Goal: Navigation & Orientation: Go to known website

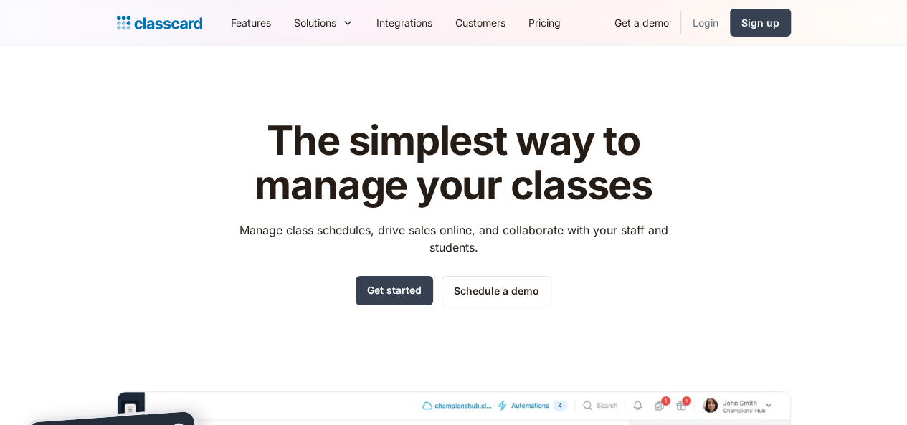
click at [730, 25] on link "Login" at bounding box center [705, 22] width 49 height 32
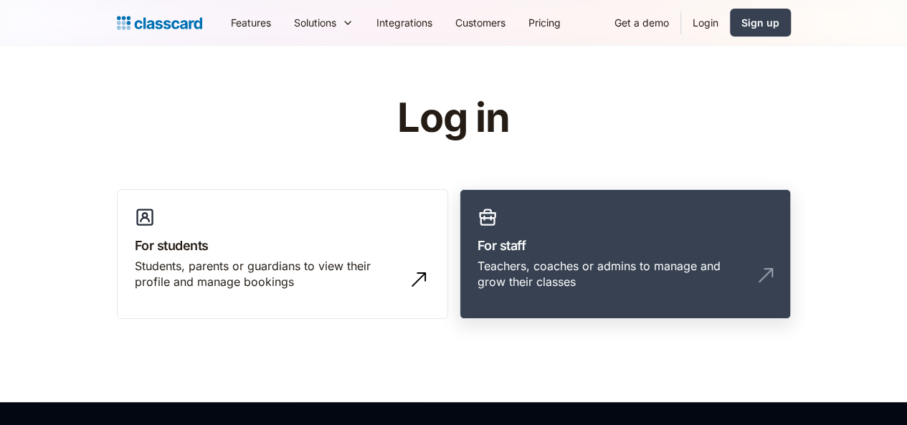
click at [533, 240] on h3 "For staff" at bounding box center [624, 245] width 295 height 19
